Goal: Contribute content: Add original content to the website for others to see

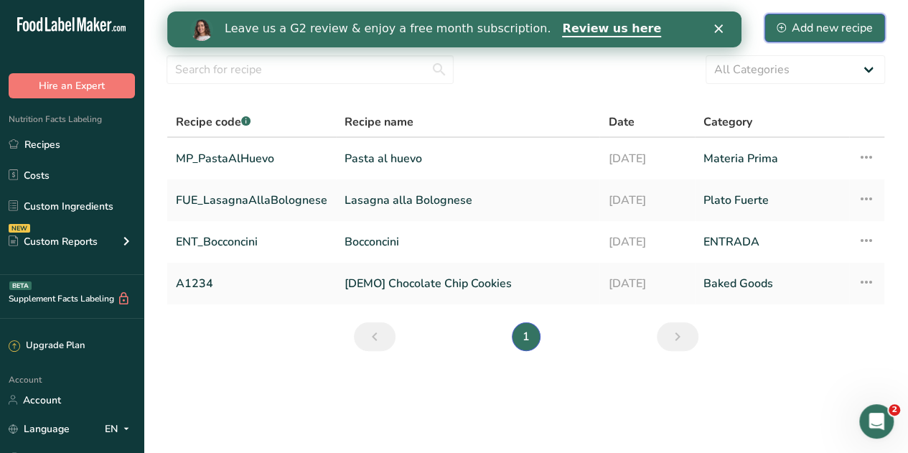
click at [784, 31] on icon at bounding box center [780, 27] width 9 height 9
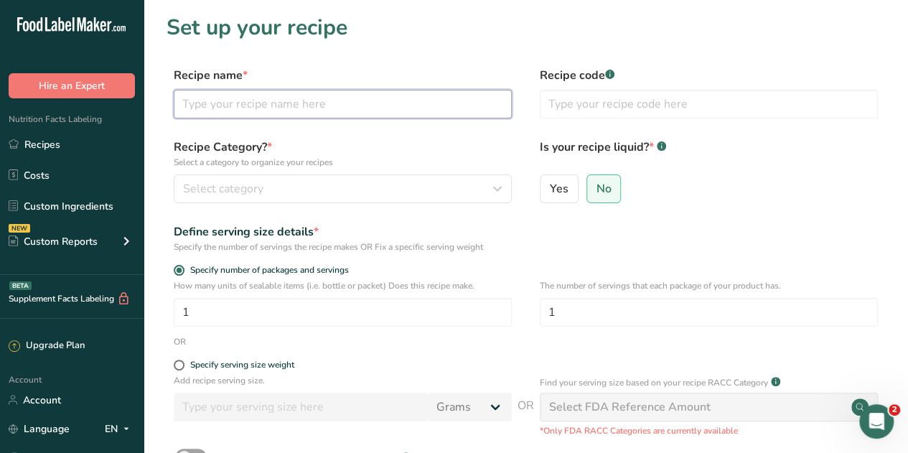
click at [283, 102] on input "text" at bounding box center [343, 104] width 338 height 29
type input "Raviol Espinaca & [PERSON_NAME]"
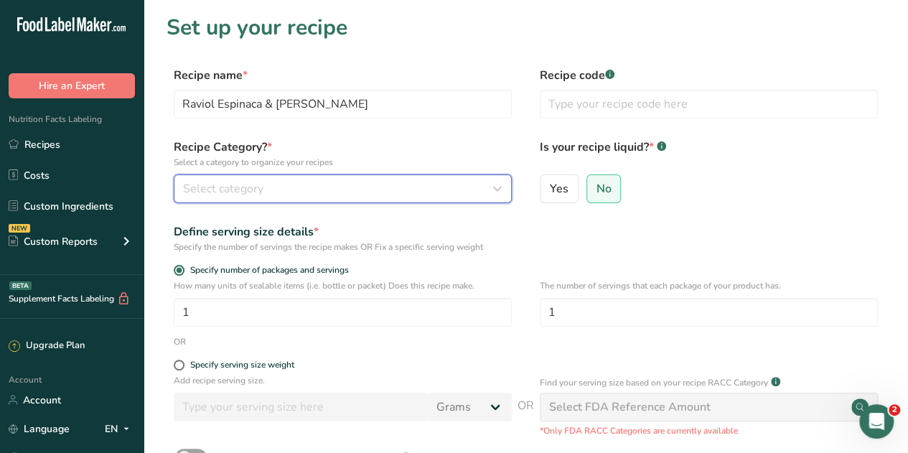
click at [377, 174] on button "Select category" at bounding box center [343, 188] width 338 height 29
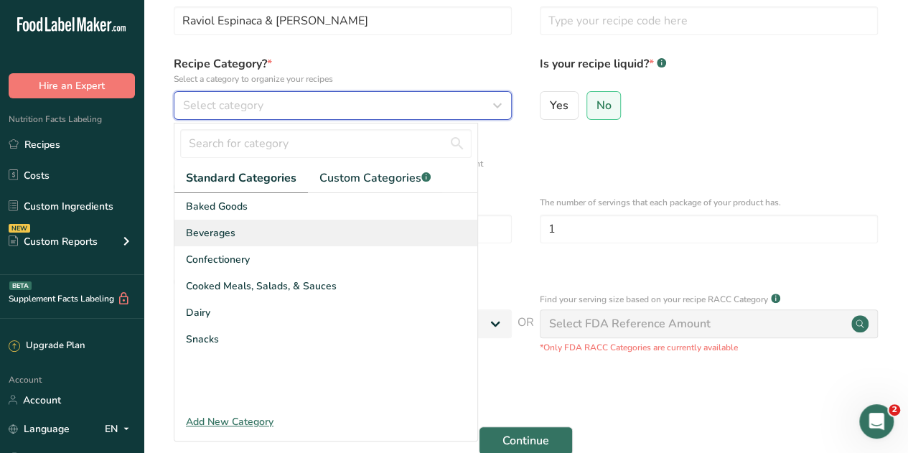
scroll to position [86, 0]
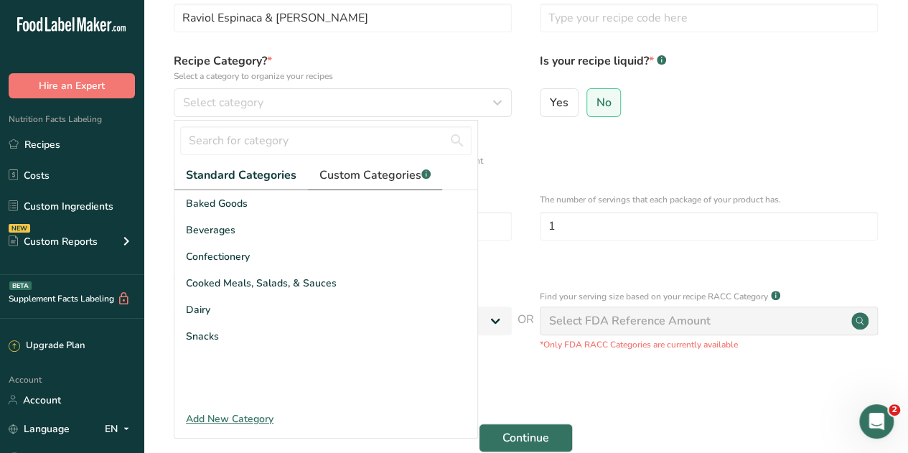
click at [358, 177] on span "Custom Categories .a-a{fill:#347362;}.b-a{fill:#fff;}" at bounding box center [374, 174] width 111 height 17
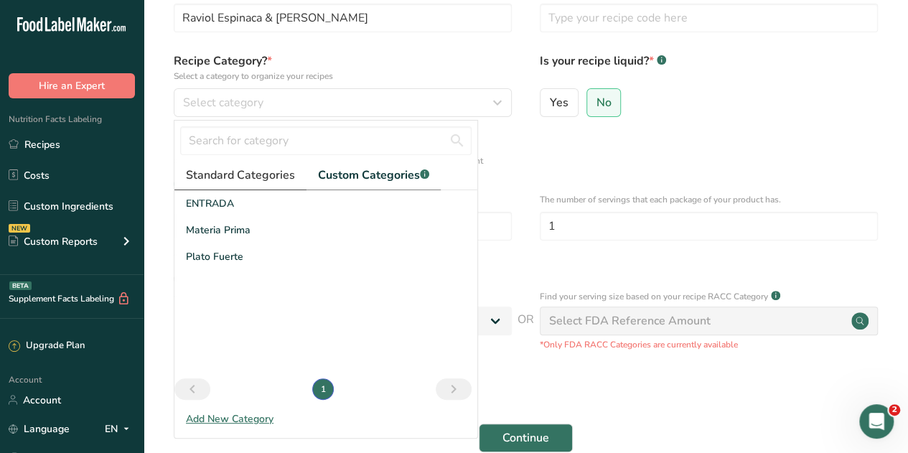
click at [260, 177] on span "Standard Categories" at bounding box center [240, 174] width 109 height 17
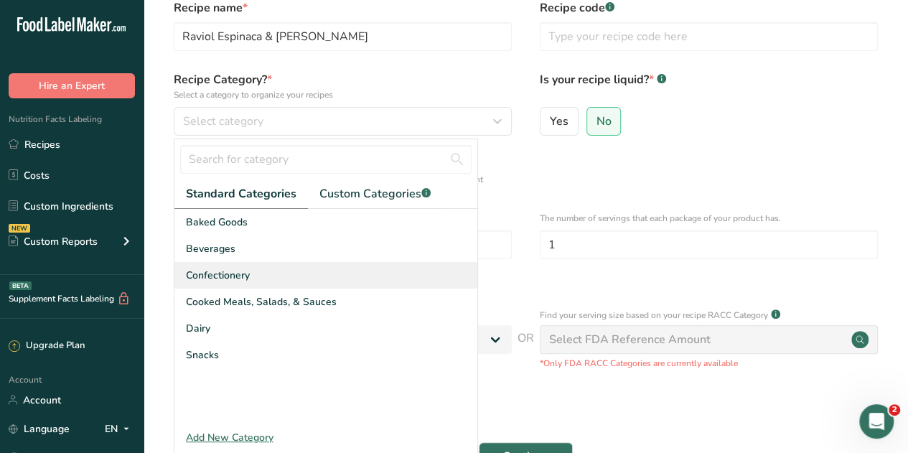
scroll to position [60, 0]
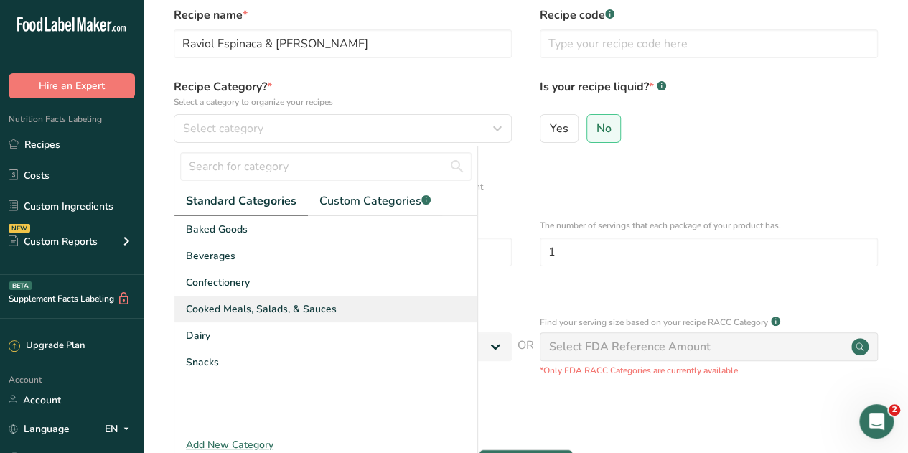
click at [225, 303] on span "Cooked Meals, Salads, & Sauces" at bounding box center [261, 308] width 151 height 15
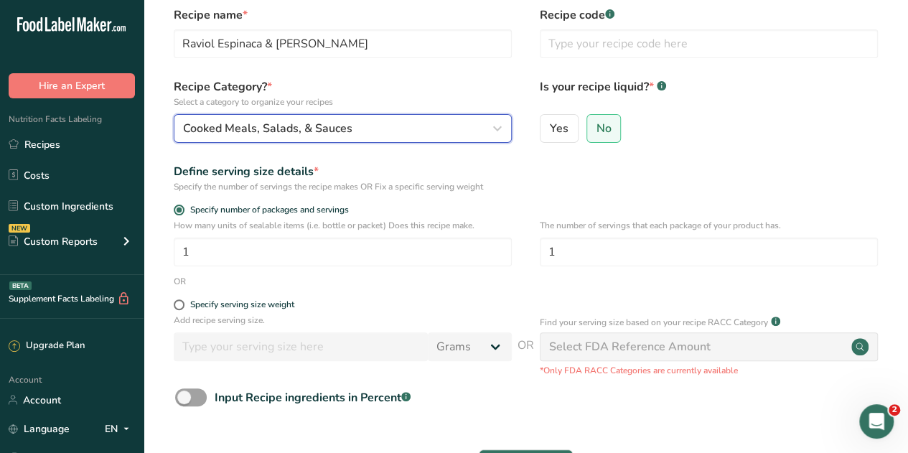
click at [497, 134] on icon "button" at bounding box center [497, 129] width 17 height 26
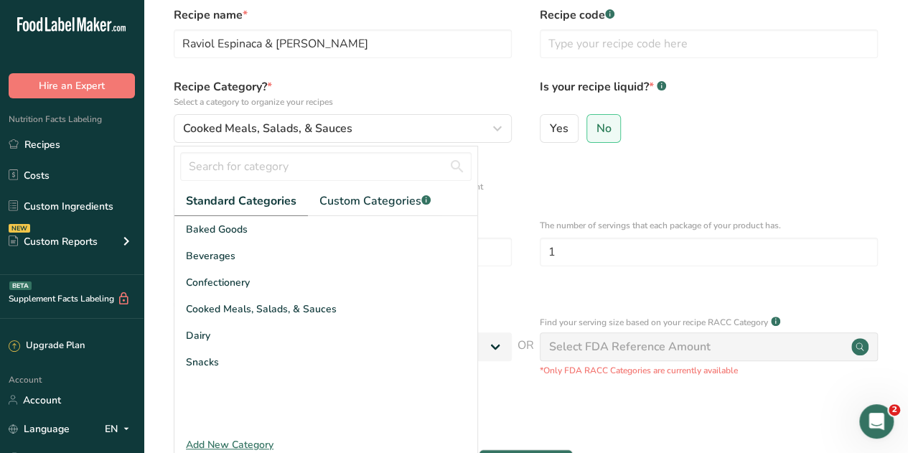
click at [215, 443] on div "Add New Category" at bounding box center [325, 444] width 303 height 15
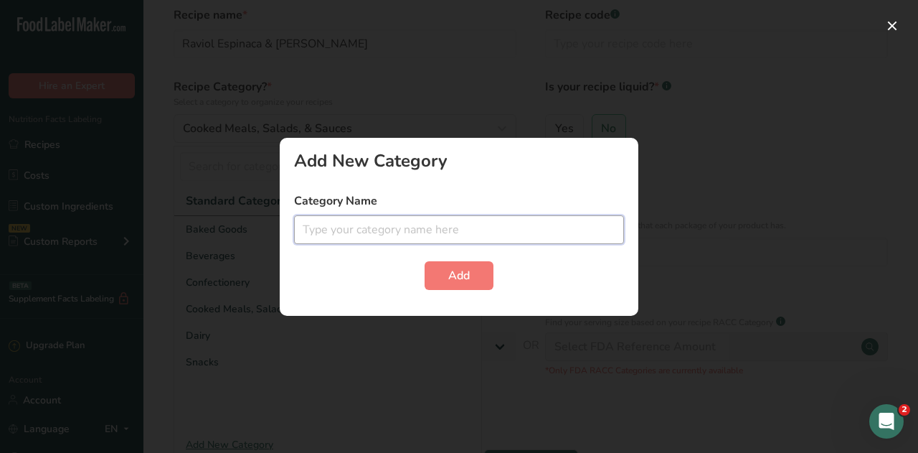
click at [359, 232] on input "text" at bounding box center [459, 229] width 330 height 29
click at [350, 222] on input "Producto Congelado" at bounding box center [459, 229] width 330 height 29
type input "Producto Crudo Congelado"
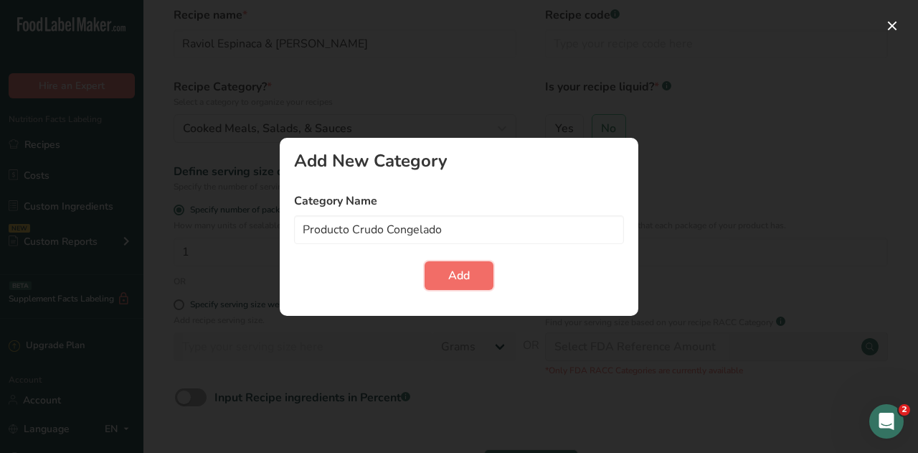
click at [439, 274] on button "Add" at bounding box center [459, 275] width 69 height 29
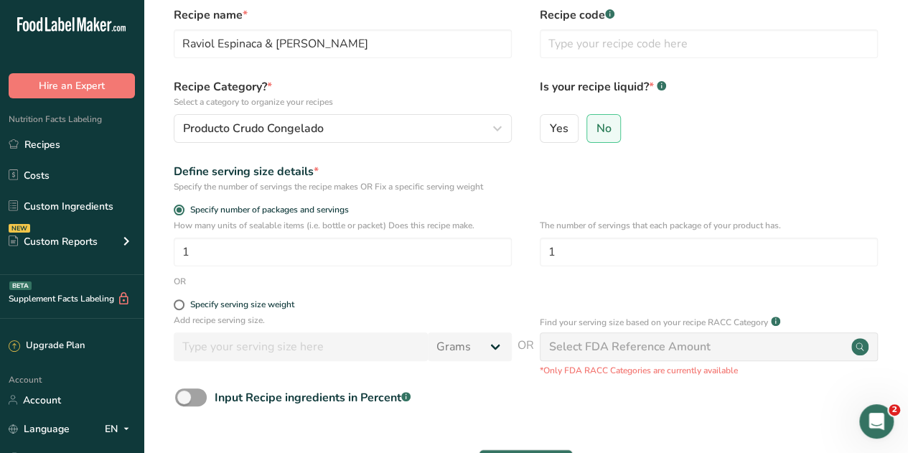
scroll to position [0, 0]
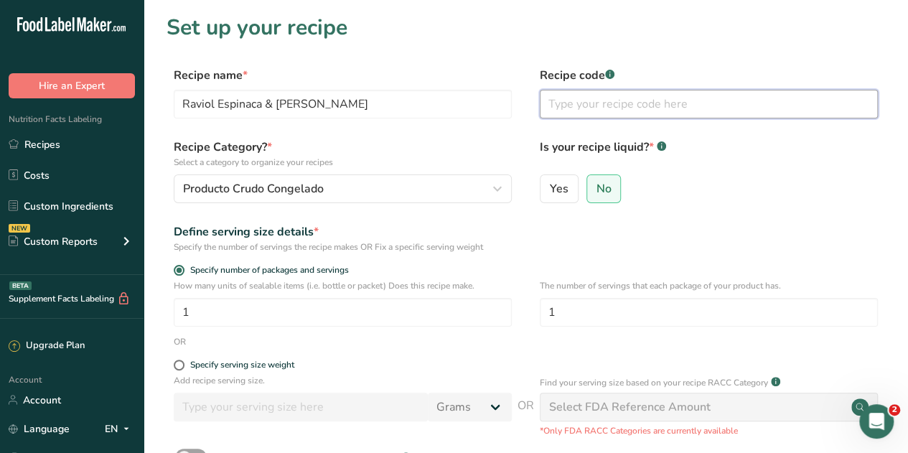
click at [583, 101] on input "text" at bounding box center [709, 104] width 338 height 29
type input "_"
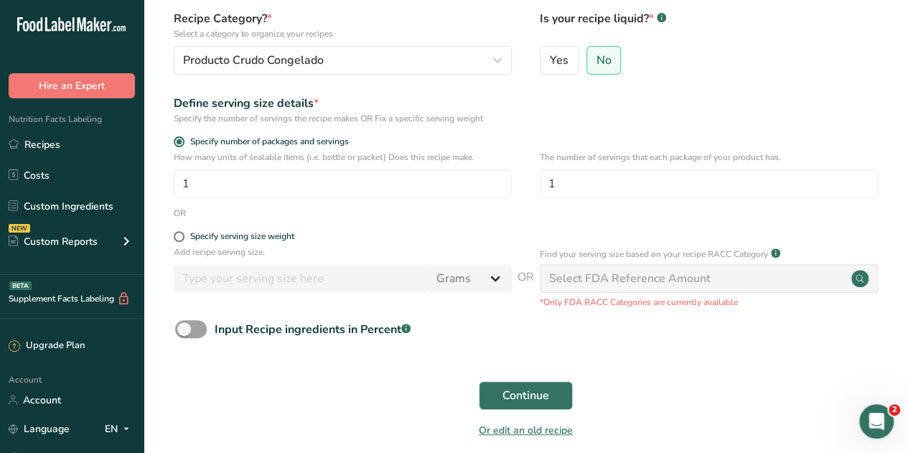
scroll to position [129, 0]
type input "RAVIOL_ESP&RIC_MAYORISTA"
click at [577, 178] on input "1" at bounding box center [709, 183] width 338 height 29
type input "3"
click at [669, 135] on form "Recipe name * [PERSON_NAME] & Ricotta Recipe code .a-a{fill:#347362;}.b-a{fill:…" at bounding box center [525, 192] width 718 height 509
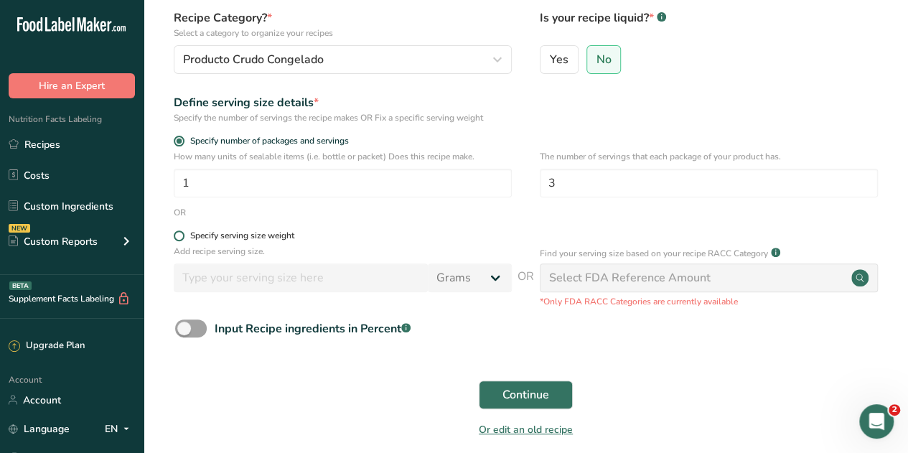
click at [175, 237] on span at bounding box center [179, 235] width 11 height 11
click at [175, 237] on input "Specify serving size weight" at bounding box center [178, 235] width 9 height 9
radio input "true"
radio input "false"
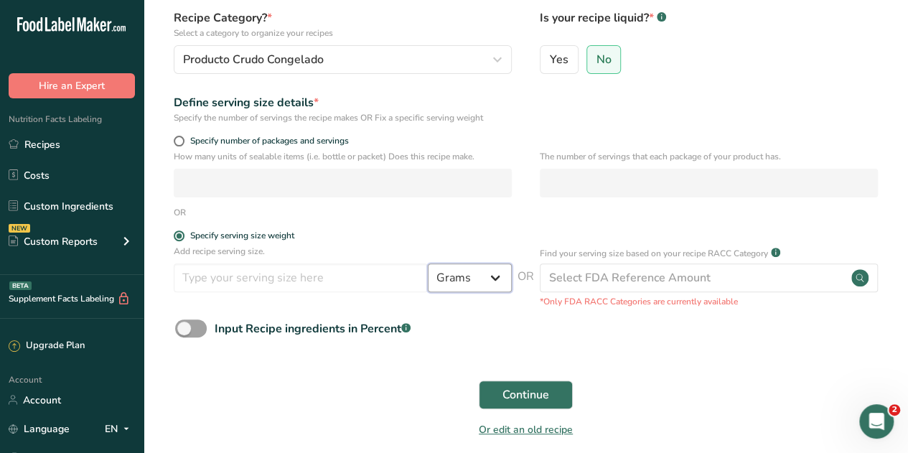
click at [471, 283] on select "Grams kg mg mcg lb oz l mL fl oz tbsp tsp cup qt gallon" at bounding box center [470, 277] width 84 height 29
select select "12"
click at [428, 263] on select "Grams kg mg mcg lb oz l mL fl oz tbsp tsp cup qt gallon" at bounding box center [470, 277] width 84 height 29
click at [340, 274] on input "number" at bounding box center [301, 277] width 254 height 29
type input "1"
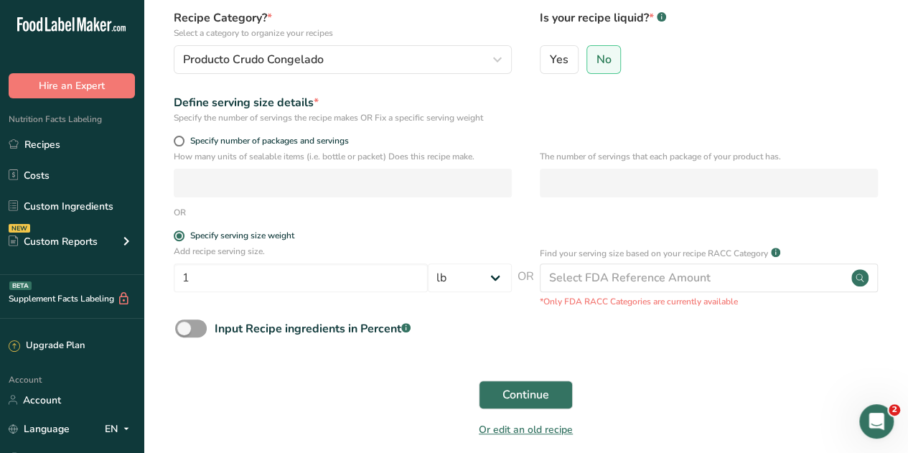
click at [565, 336] on div "Input Recipe ingredients in Percent .a-a{fill:#347362;}.b-a{fill:#fff;}" at bounding box center [525, 333] width 718 height 29
click at [177, 140] on span at bounding box center [179, 141] width 11 height 11
click at [177, 140] on input "Specify number of packages and servings" at bounding box center [178, 140] width 9 height 9
radio input "true"
radio input "false"
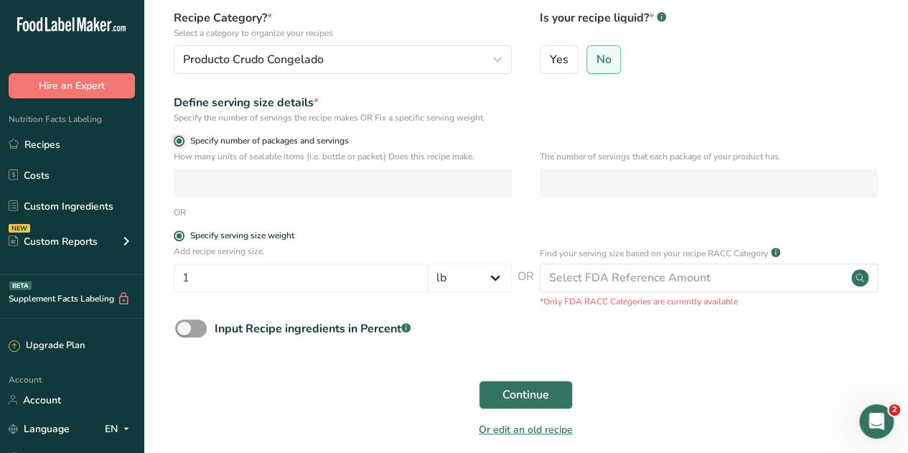
select select "0"
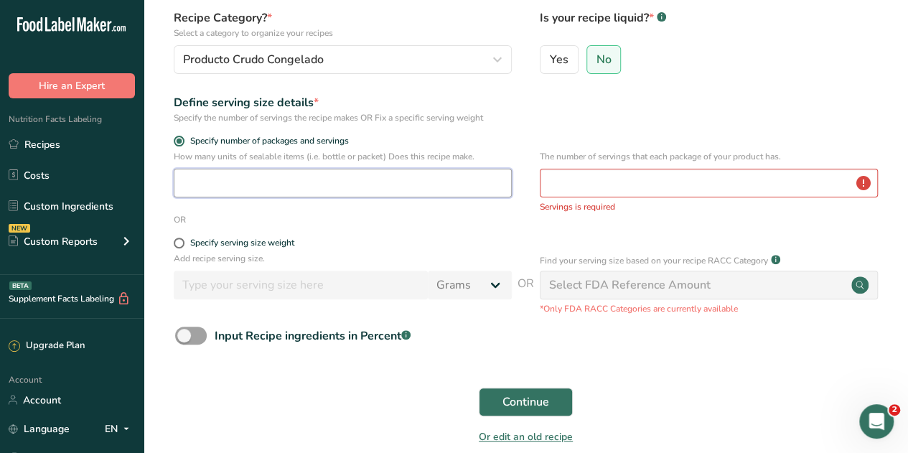
click at [200, 169] on input "number" at bounding box center [343, 183] width 338 height 29
type input "1"
click at [578, 181] on input "number" at bounding box center [709, 183] width 338 height 29
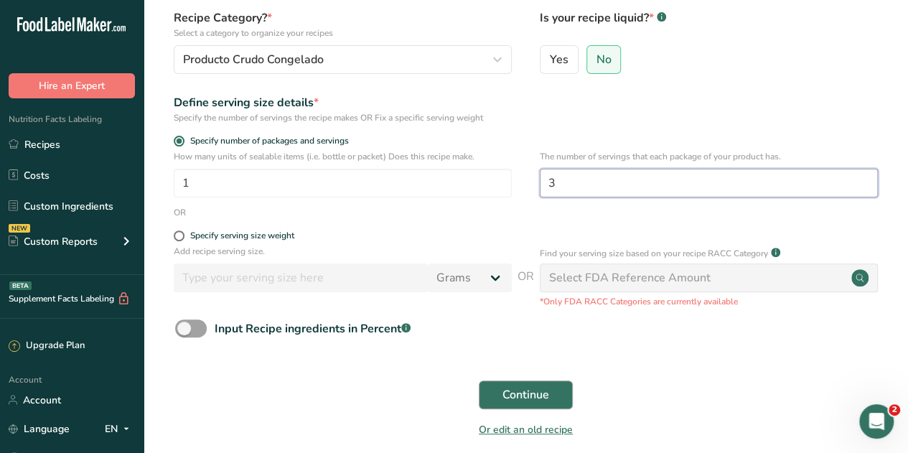
type input "3"
click at [527, 390] on span "Continue" at bounding box center [525, 394] width 47 height 17
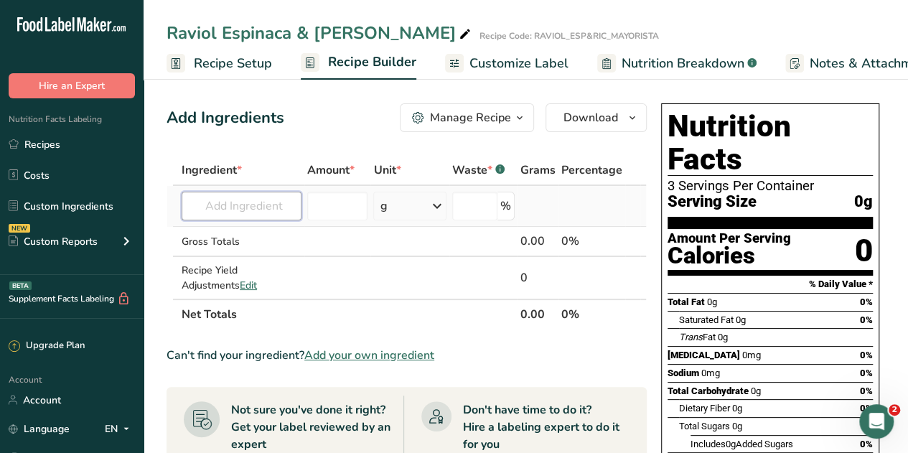
click at [228, 210] on input "text" at bounding box center [242, 206] width 120 height 29
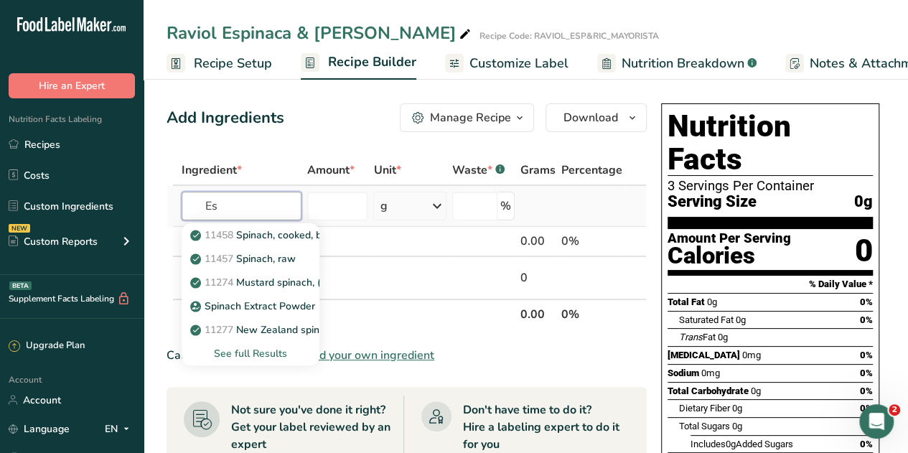
type input "E"
type input "Spinach"
click at [243, 237] on p "11458 Spinach, cooked, boiled, drained, without salt" at bounding box center [318, 234] width 250 height 15
type input "Spinach, cooked, boiled, drained, without salt"
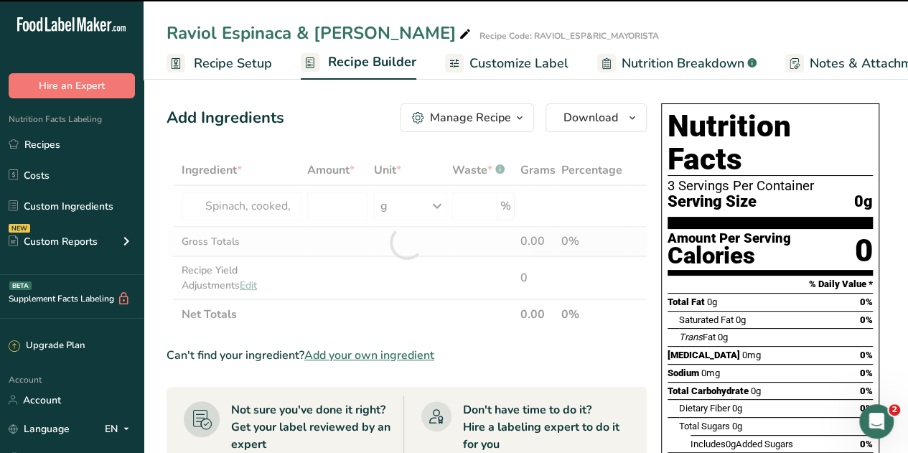
type input "0"
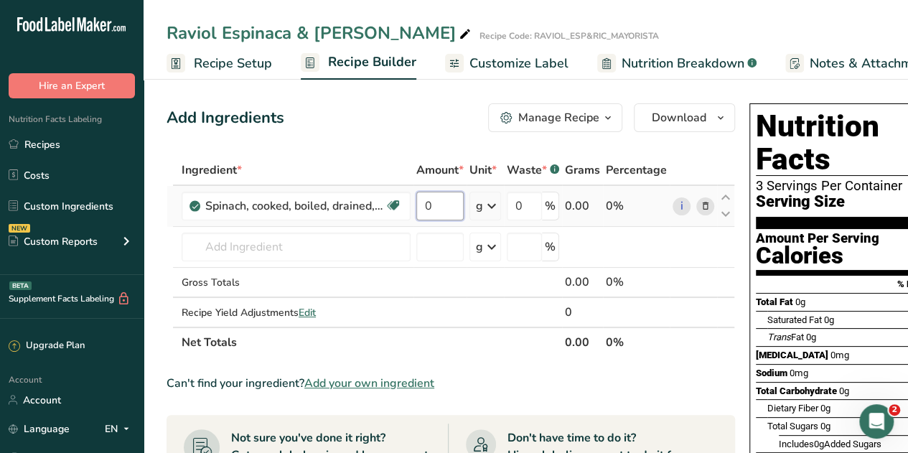
drag, startPoint x: 436, startPoint y: 204, endPoint x: 425, endPoint y: 207, distance: 11.8
click at [425, 207] on input "0" at bounding box center [439, 206] width 47 height 29
